Goal: Task Accomplishment & Management: Use online tool/utility

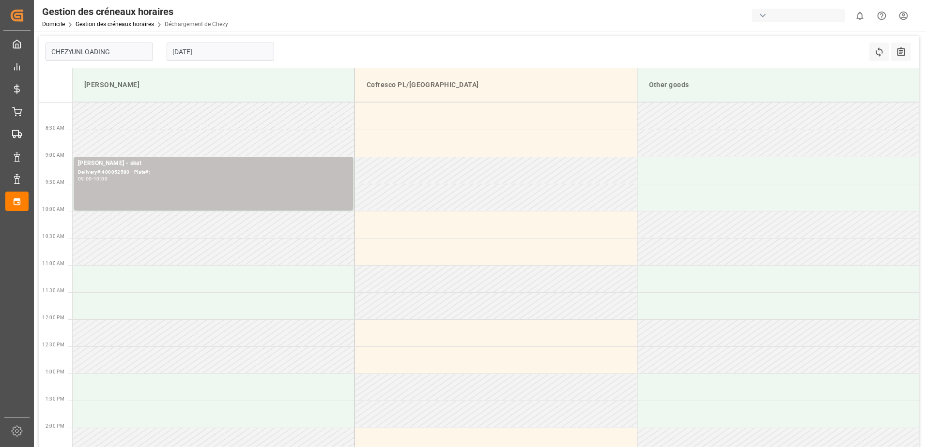
type input "Chezy Unloading"
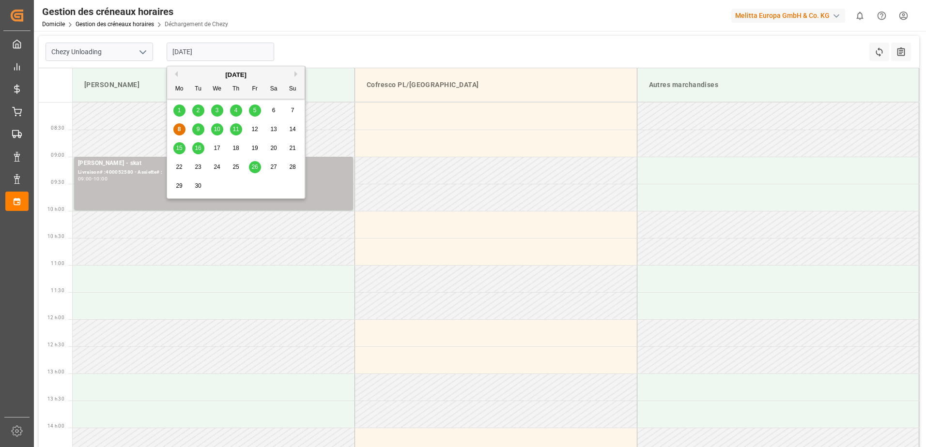
click at [220, 54] on input "[DATE]" at bounding box center [221, 52] width 108 height 18
click at [254, 108] on span "5" at bounding box center [254, 110] width 3 height 7
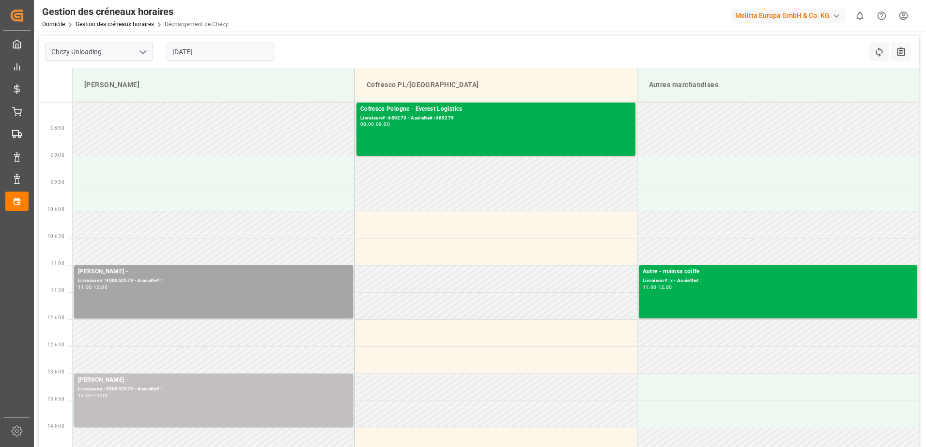
click at [234, 53] on input "[DATE]" at bounding box center [221, 52] width 108 height 18
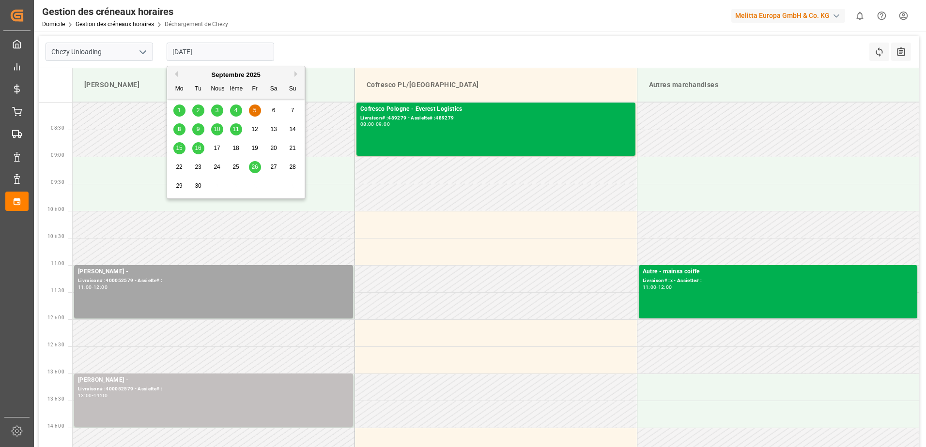
click at [184, 133] on div "8" at bounding box center [179, 130] width 12 height 12
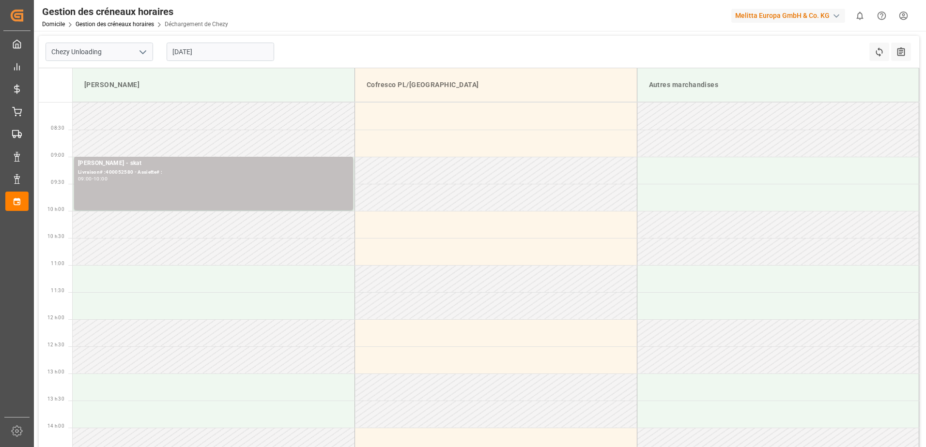
click at [210, 56] on input "[DATE]" at bounding box center [221, 52] width 108 height 18
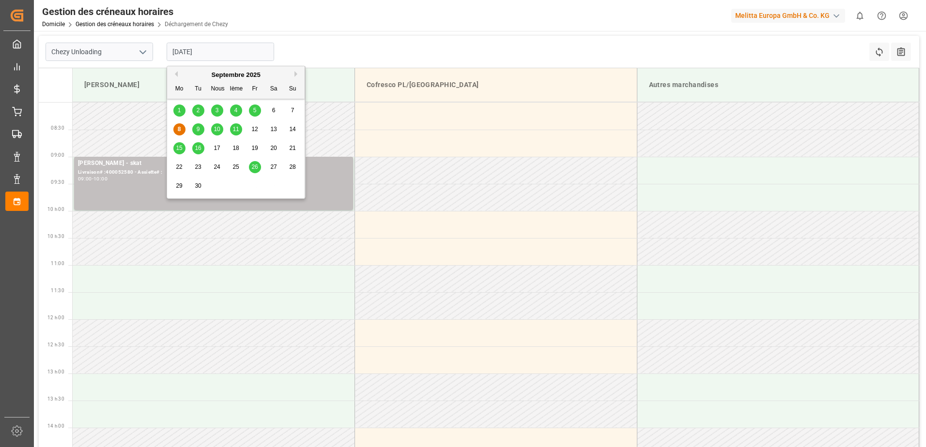
click at [197, 131] on span "9" at bounding box center [198, 129] width 3 height 7
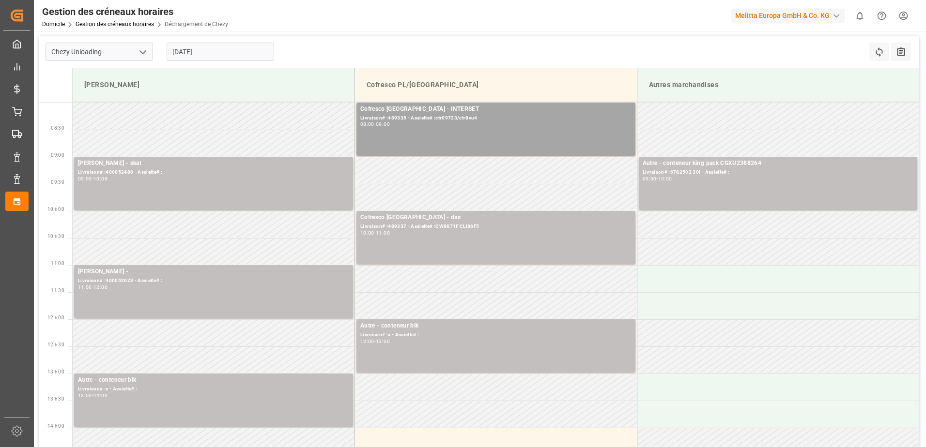
click at [236, 51] on input "[DATE]" at bounding box center [221, 52] width 108 height 18
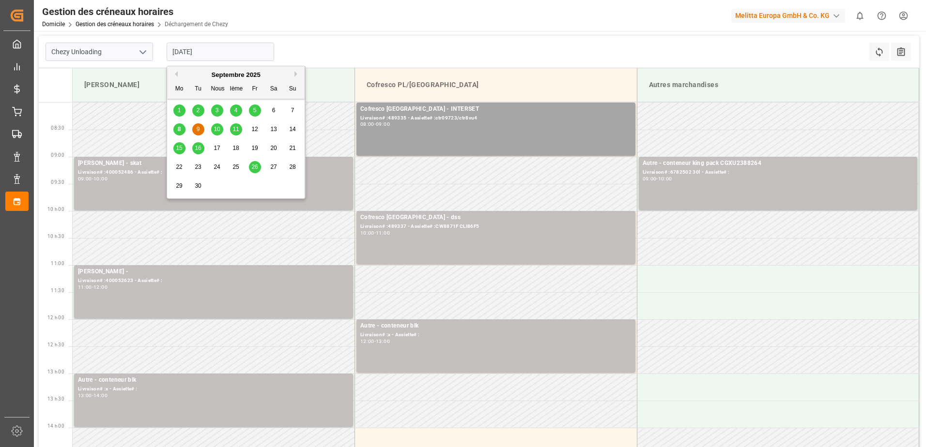
click at [181, 129] on div "8" at bounding box center [179, 130] width 12 height 12
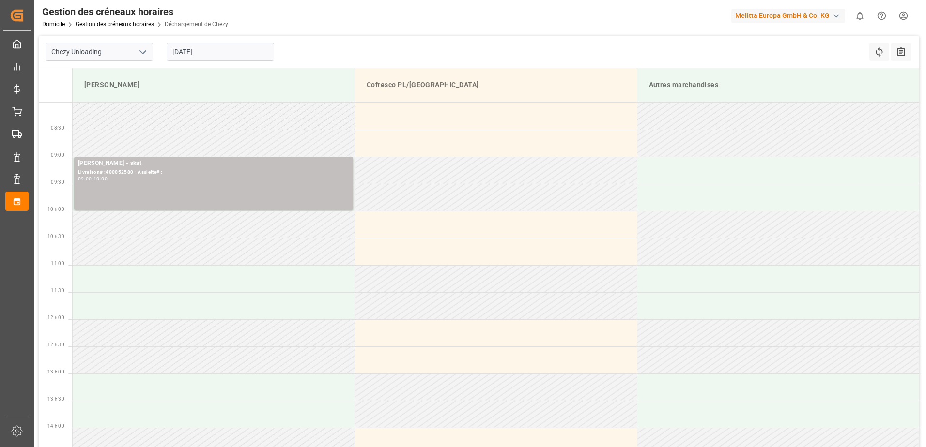
click at [233, 52] on input "[DATE]" at bounding box center [221, 52] width 108 height 18
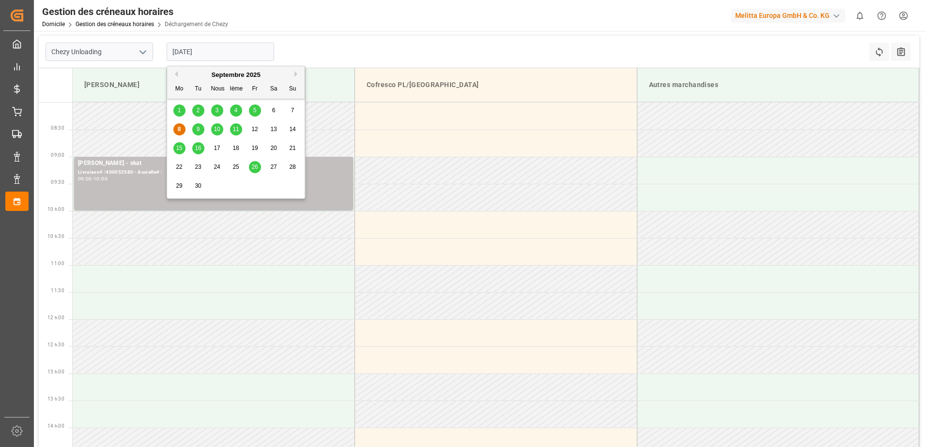
click at [254, 113] on span "5" at bounding box center [254, 110] width 3 height 7
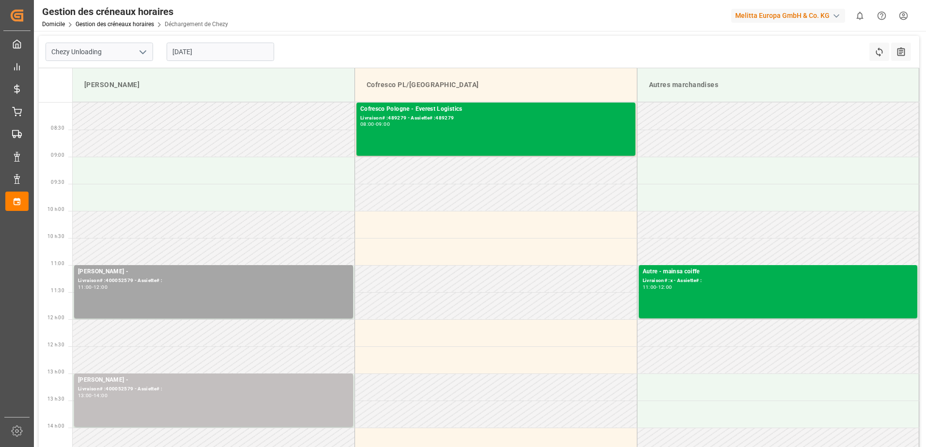
click at [243, 52] on input "[DATE]" at bounding box center [221, 52] width 108 height 18
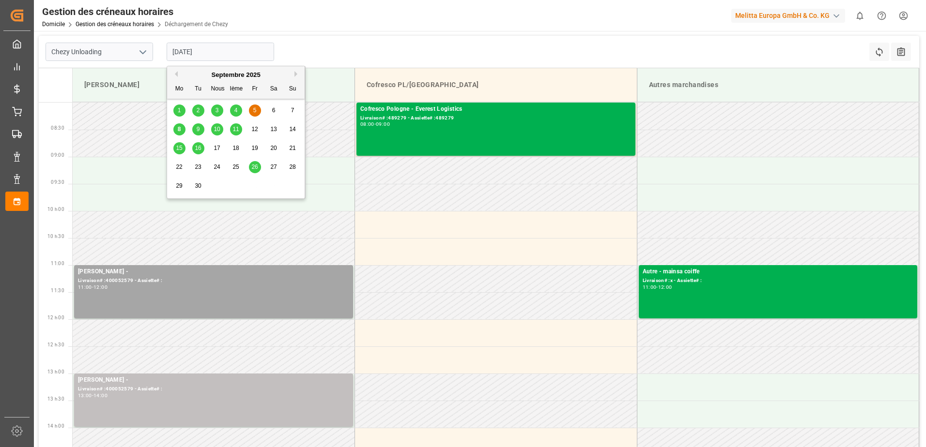
click at [197, 132] on span "9" at bounding box center [198, 129] width 3 height 7
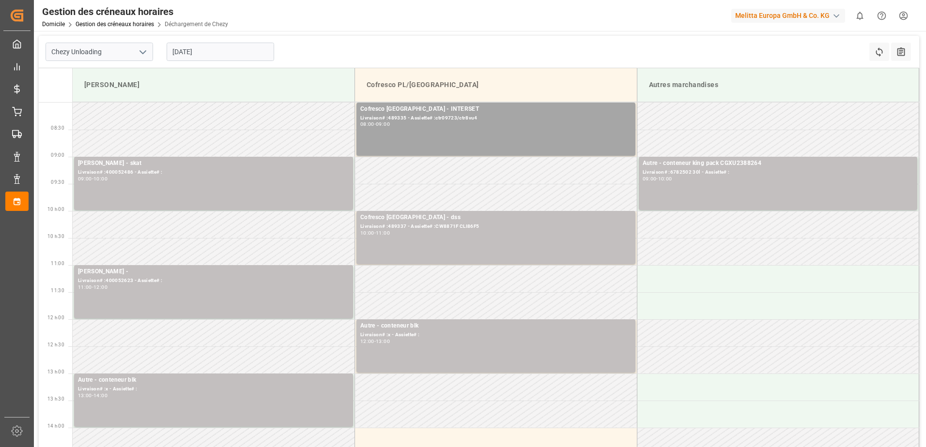
click at [245, 56] on input "[DATE]" at bounding box center [221, 52] width 108 height 18
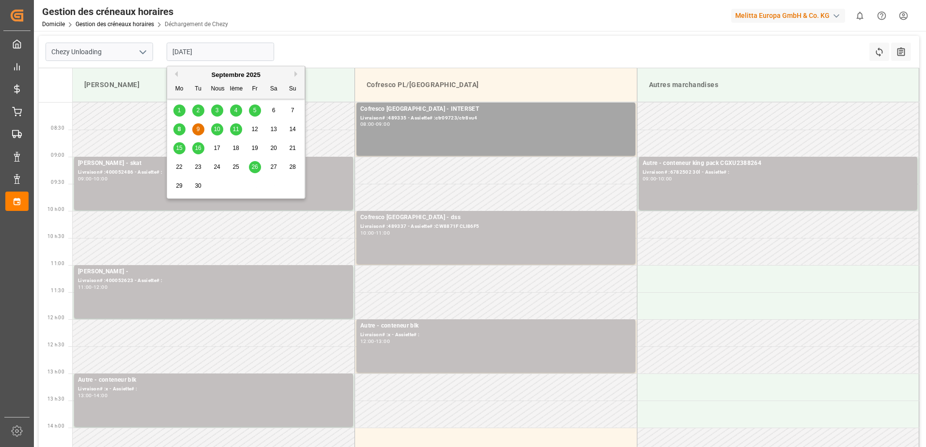
click at [221, 131] on div "10" at bounding box center [217, 130] width 12 height 12
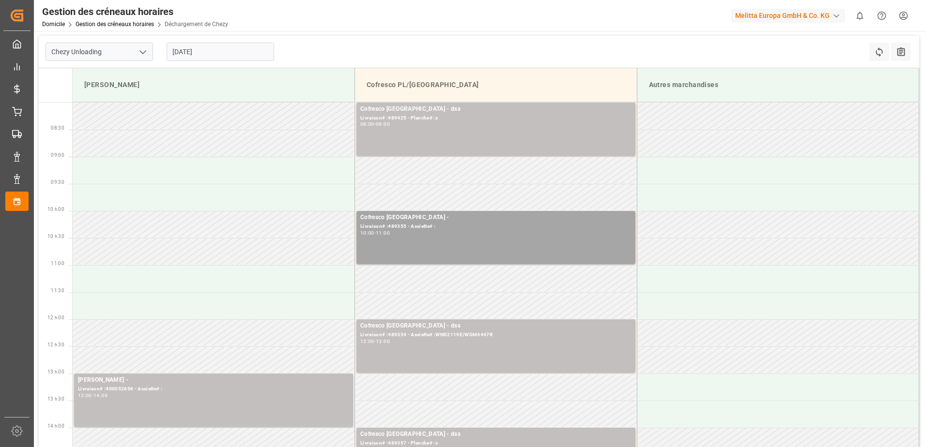
click at [216, 53] on input "[DATE]" at bounding box center [221, 52] width 108 height 18
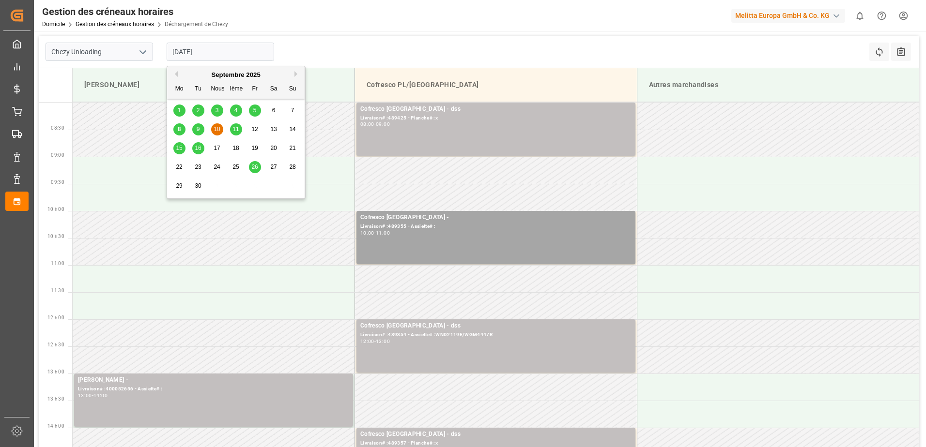
click at [257, 110] on div "5" at bounding box center [255, 111] width 12 height 12
type input "[DATE]"
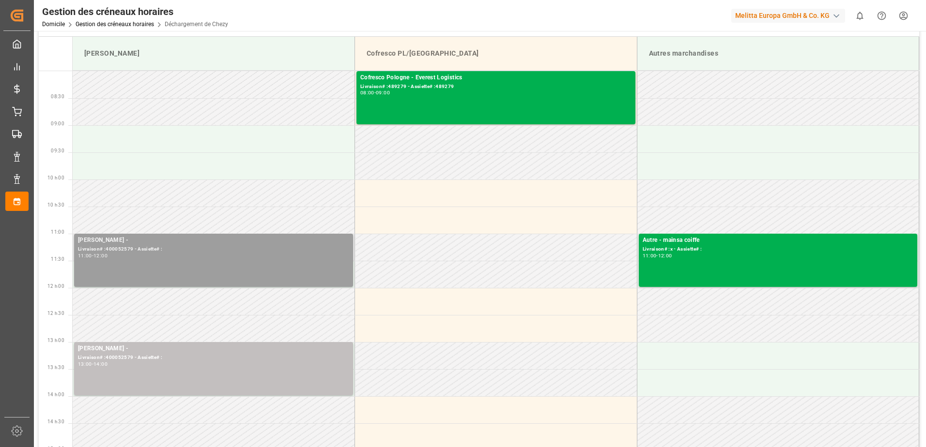
scroll to position [48, 0]
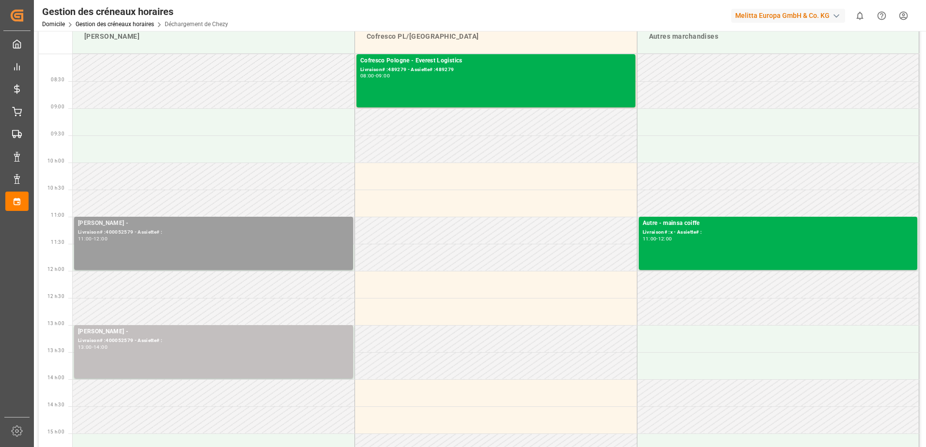
click at [269, 240] on div "11:00 - 12:00" at bounding box center [213, 239] width 271 height 5
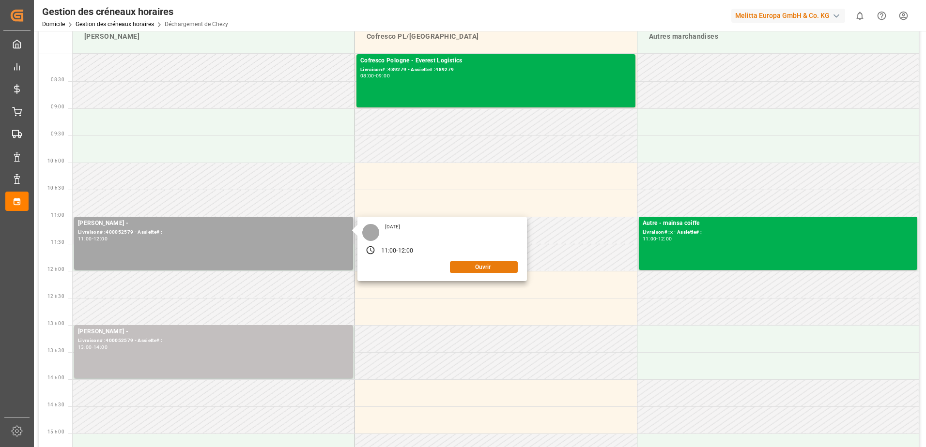
click at [475, 269] on button "Ouvrir" at bounding box center [484, 268] width 68 height 12
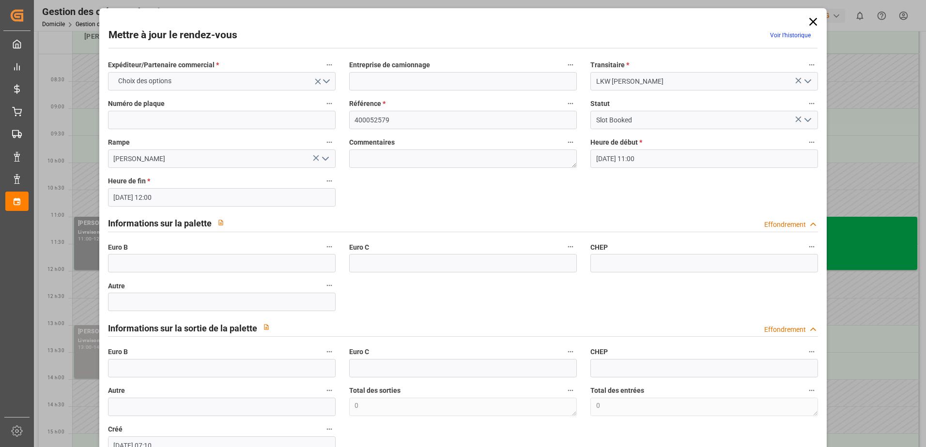
click at [808, 122] on icon "Ouvrir le menu" at bounding box center [808, 120] width 12 height 12
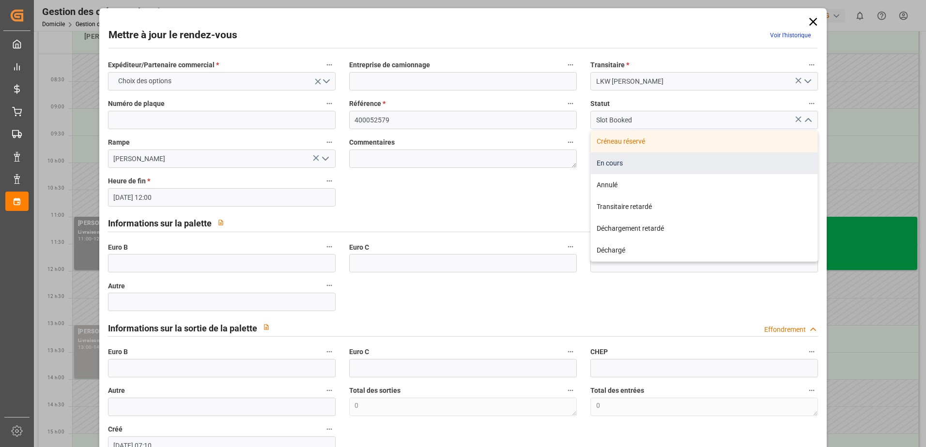
click at [729, 160] on div "En cours" at bounding box center [704, 164] width 227 height 22
type input "In Progress"
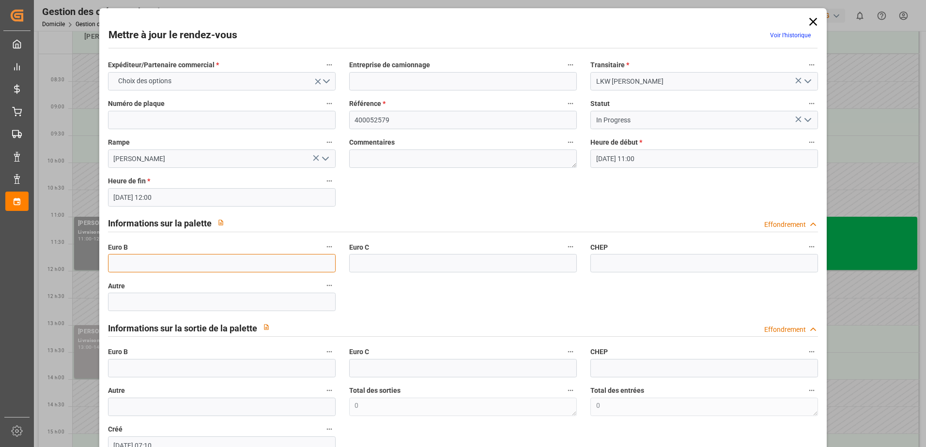
click at [138, 261] on input "text" at bounding box center [222, 263] width 228 height 18
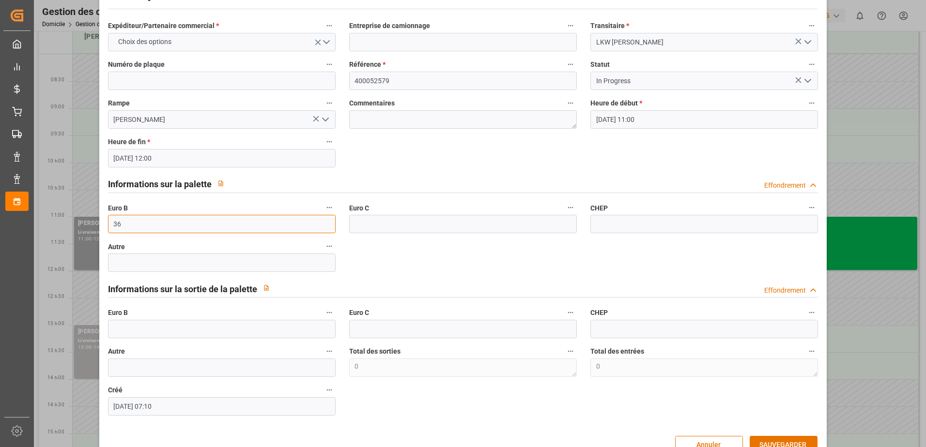
scroll to position [64, 0]
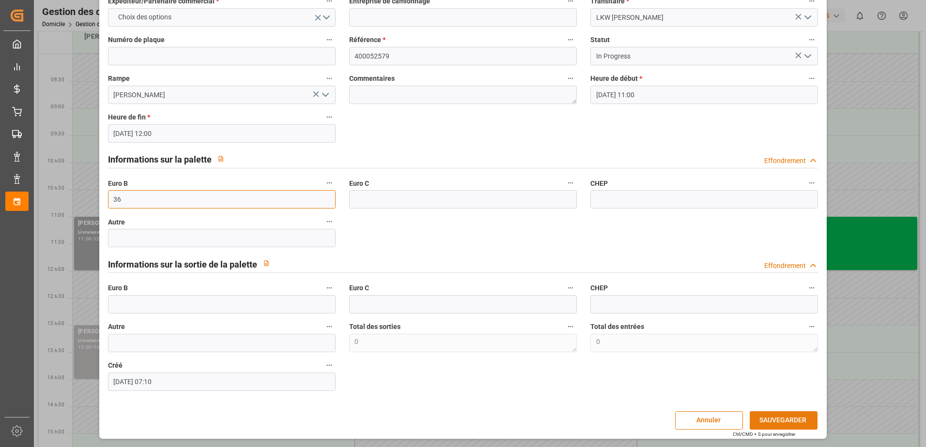
type input "36"
click at [800, 420] on button "SAUVEGARDER" at bounding box center [784, 421] width 68 height 18
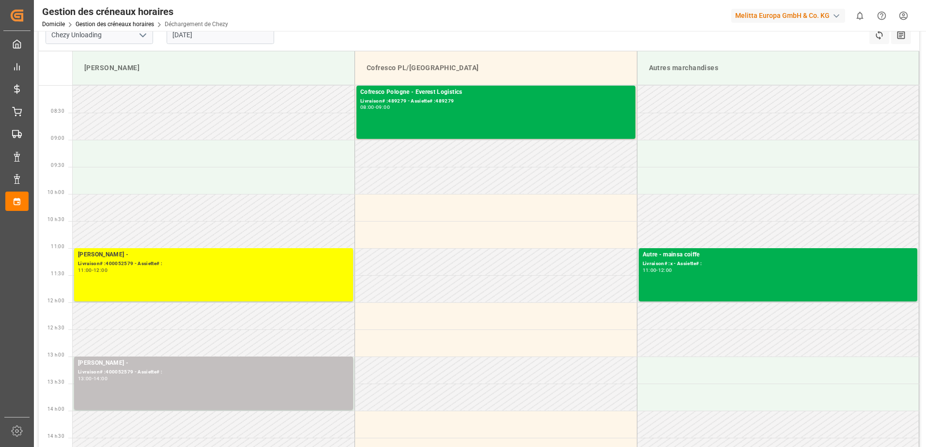
scroll to position [0, 0]
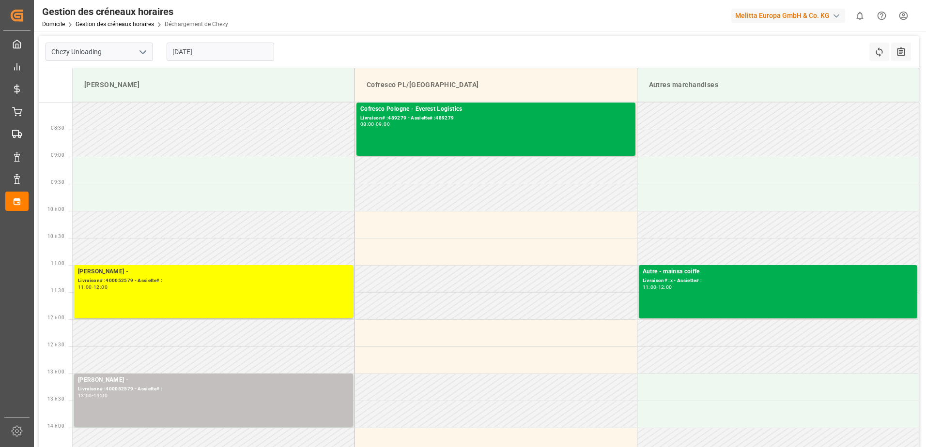
click at [226, 46] on input "[DATE]" at bounding box center [221, 52] width 108 height 18
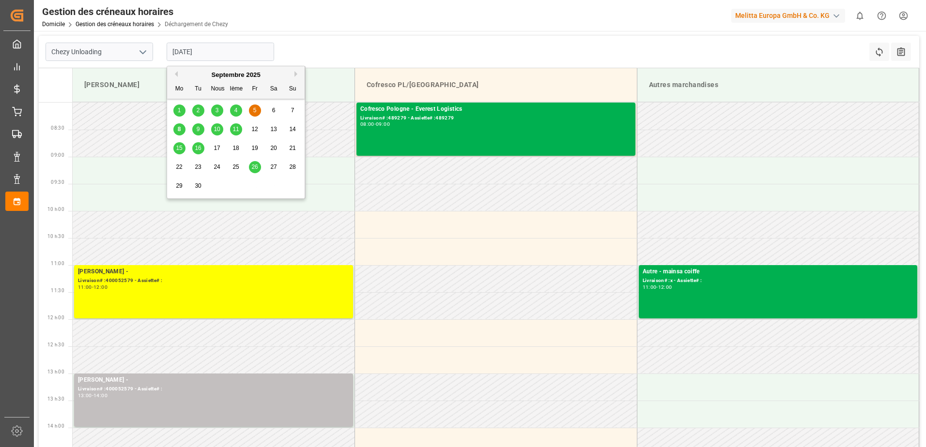
click at [177, 126] on div "8" at bounding box center [179, 130] width 12 height 12
type input "[DATE]"
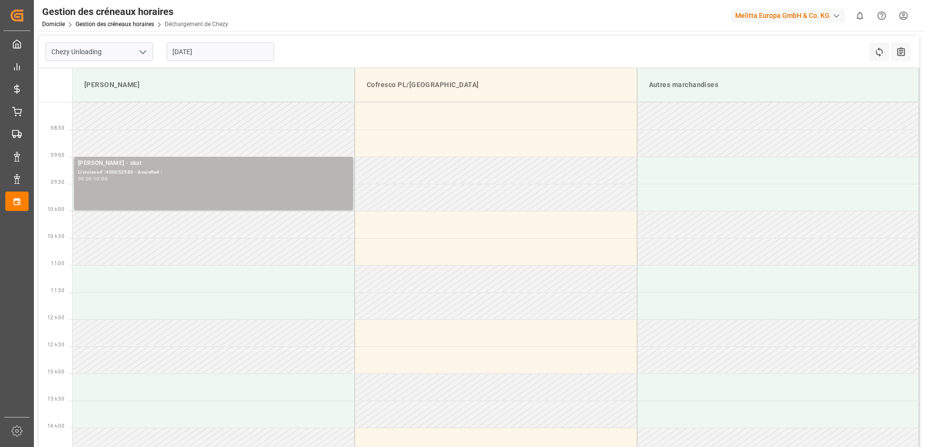
click at [303, 172] on div "Livraison# :400052580 - Assiette# :" at bounding box center [213, 173] width 271 height 8
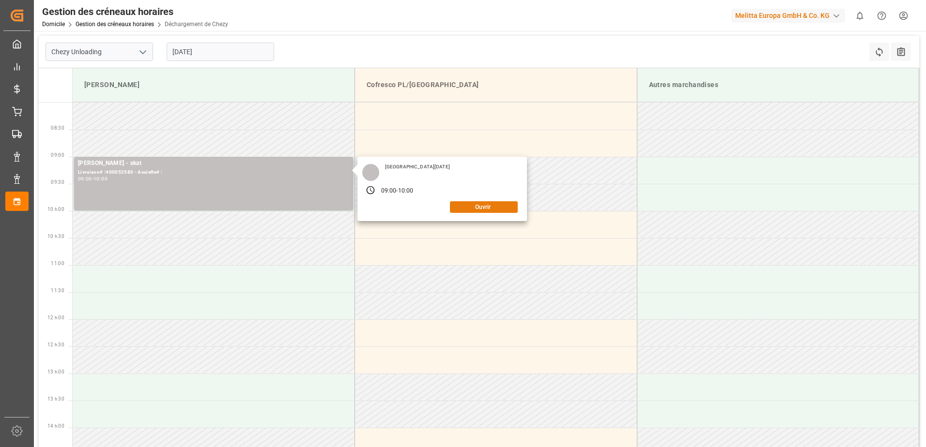
click at [491, 210] on button "Ouvrir" at bounding box center [484, 207] width 68 height 12
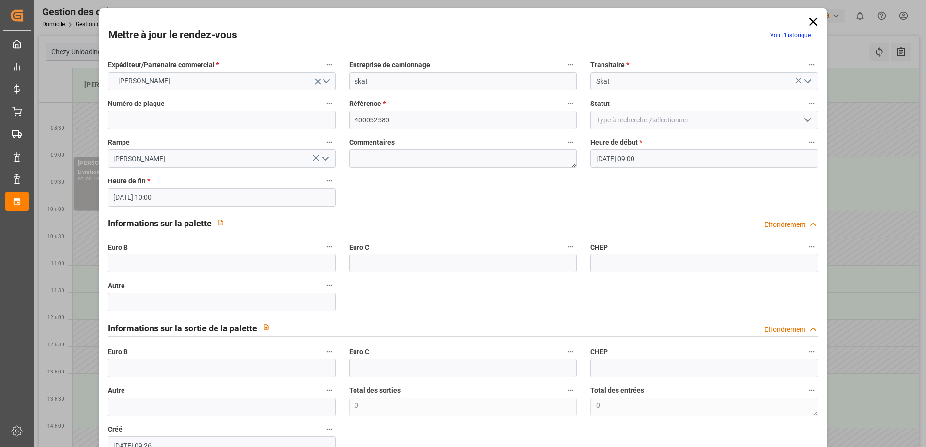
click at [802, 122] on icon "Ouvrir le menu" at bounding box center [808, 120] width 12 height 12
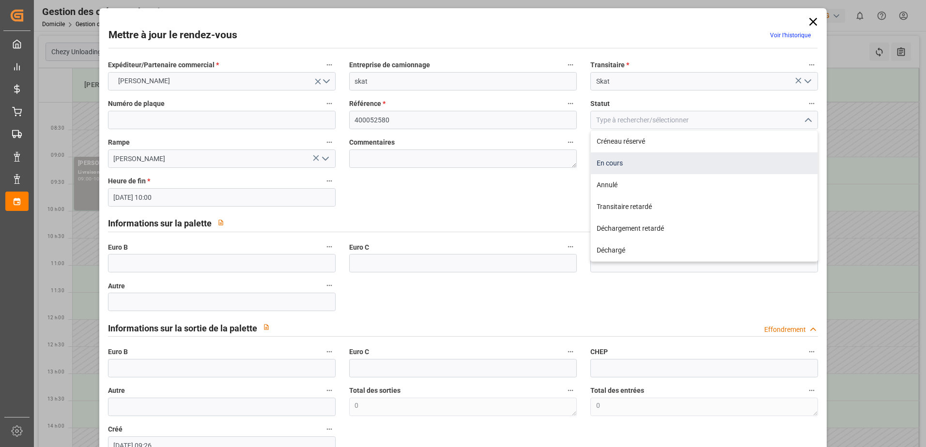
click at [738, 162] on div "En cours" at bounding box center [704, 164] width 227 height 22
type input "In Progress"
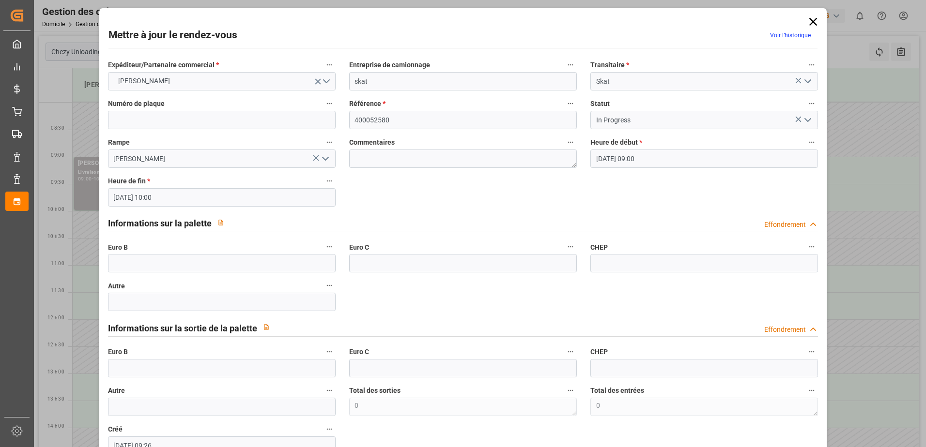
click at [805, 120] on polyline "Ouvrir le menu" at bounding box center [808, 120] width 6 height 3
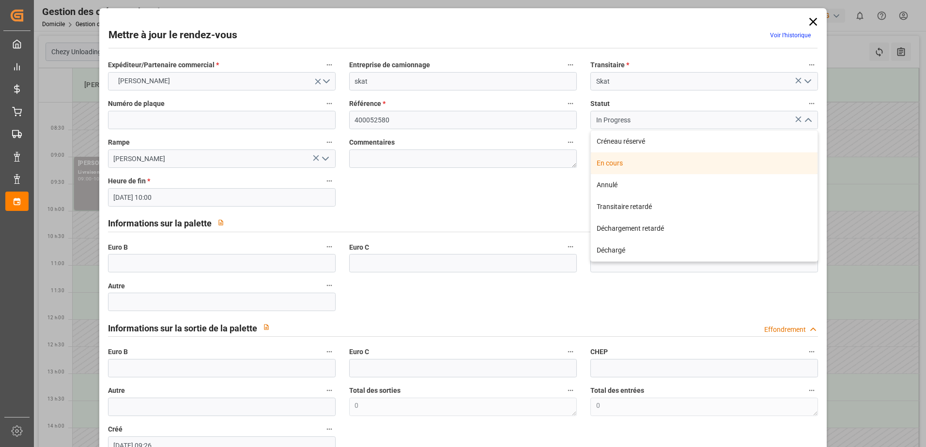
click at [699, 166] on div "En cours" at bounding box center [704, 164] width 227 height 22
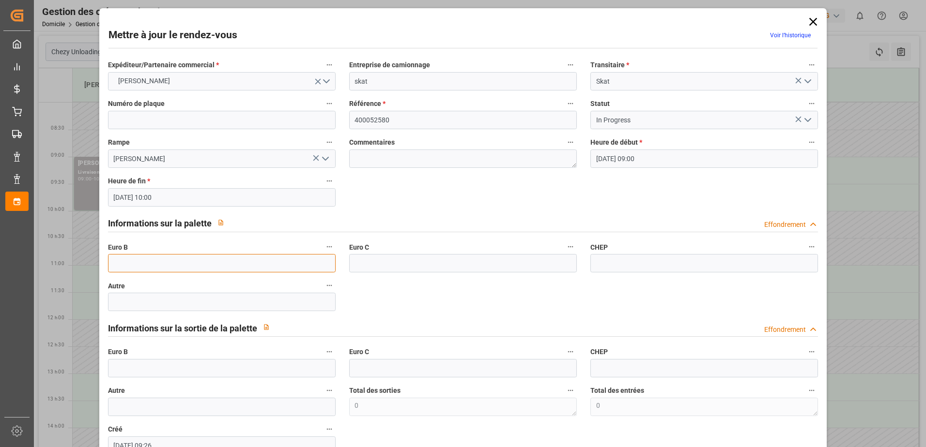
click at [184, 265] on input "text" at bounding box center [222, 263] width 228 height 18
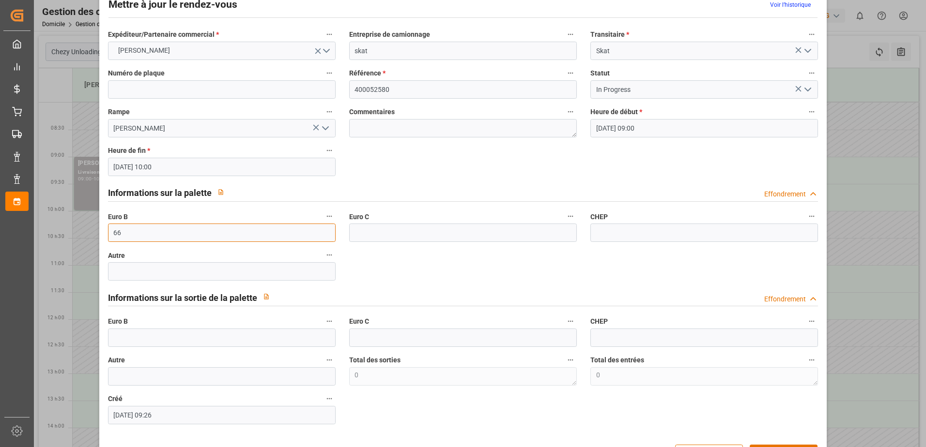
scroll to position [64, 0]
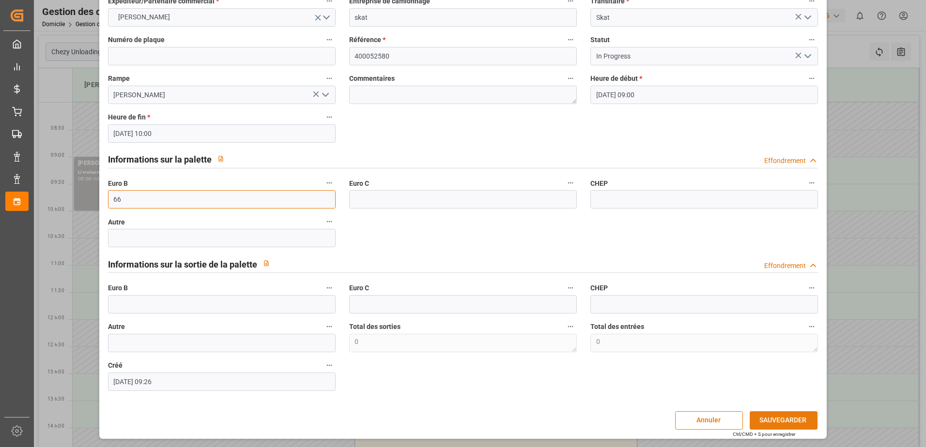
type input "66"
click at [783, 417] on button "SAUVEGARDER" at bounding box center [784, 421] width 68 height 18
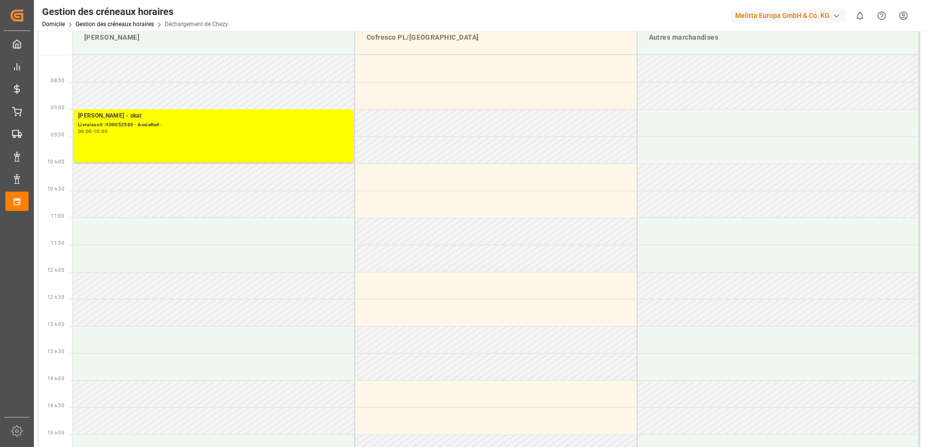
scroll to position [0, 0]
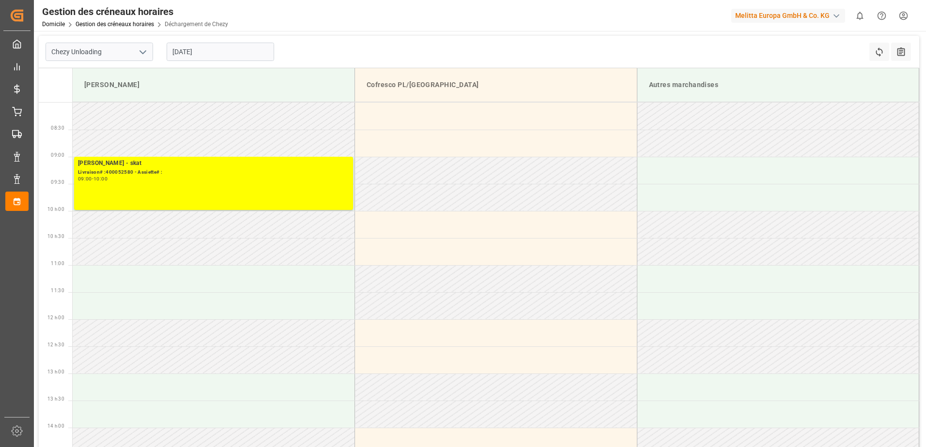
click at [229, 54] on input "[DATE]" at bounding box center [221, 52] width 108 height 18
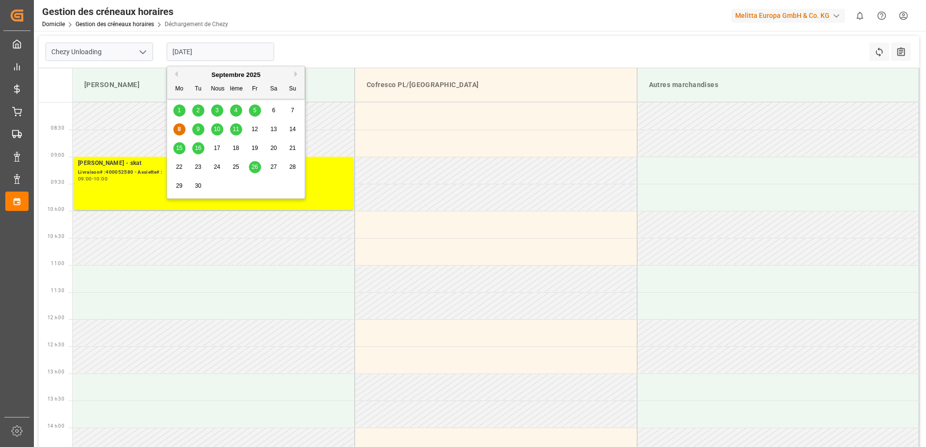
click at [257, 110] on div "5" at bounding box center [255, 111] width 12 height 12
type input "[DATE]"
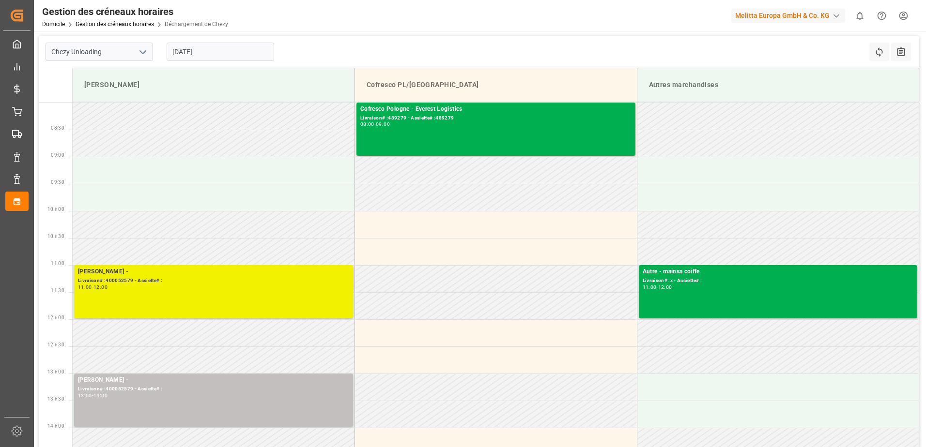
click at [190, 289] on div "11:00 - 12:00" at bounding box center [213, 287] width 271 height 5
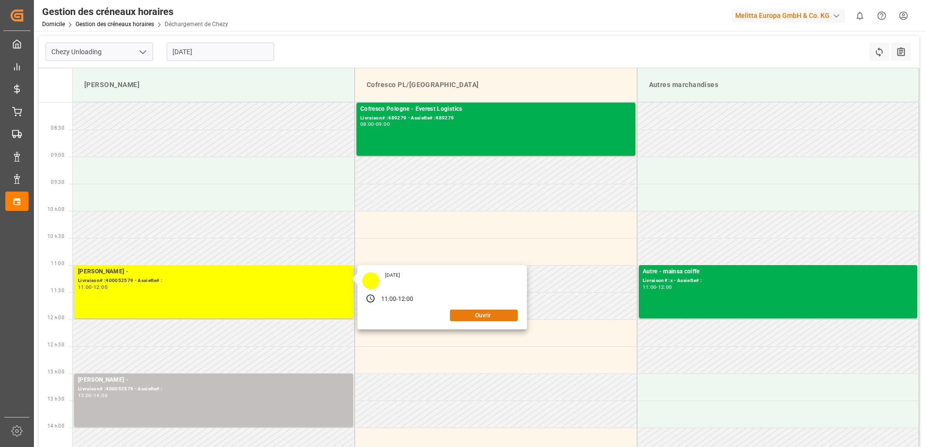
click at [482, 318] on button "Ouvrir" at bounding box center [484, 316] width 68 height 12
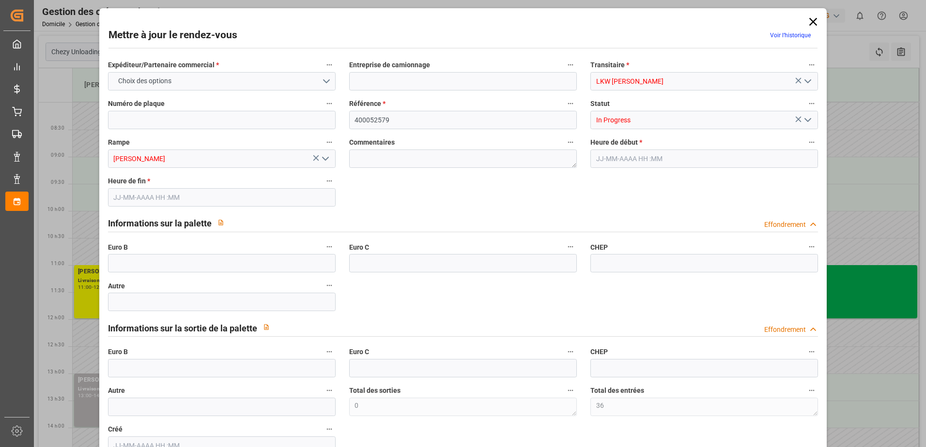
type input "36"
type input "[DATE] 11:00"
type input "[DATE] 12:00"
type input "[DATE] 07:10"
click at [805, 122] on polyline "Ouvrir le menu" at bounding box center [808, 120] width 6 height 3
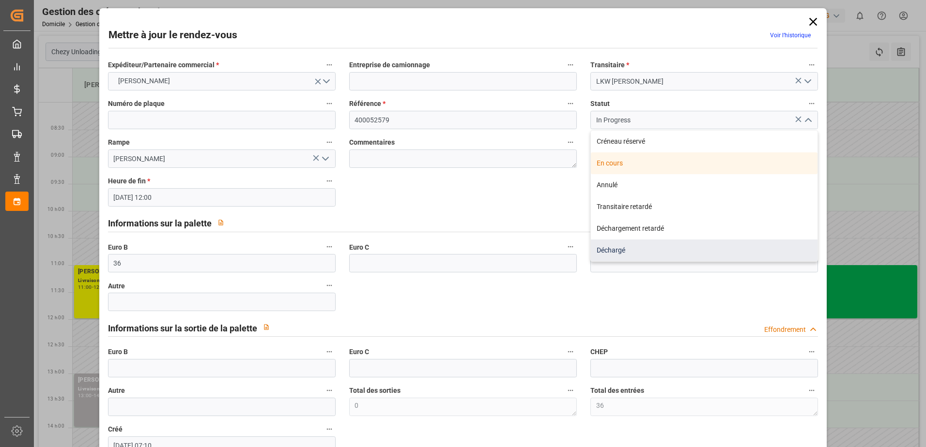
click at [648, 251] on div "Déchargé" at bounding box center [704, 251] width 227 height 22
type input "Unloaded"
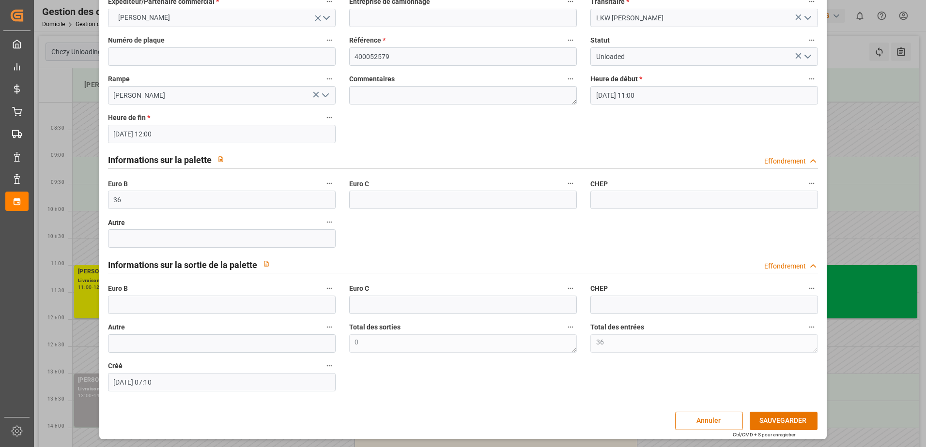
scroll to position [64, 0]
click at [766, 423] on button "SAUVEGARDER" at bounding box center [784, 421] width 68 height 18
